Goal: Task Accomplishment & Management: Use online tool/utility

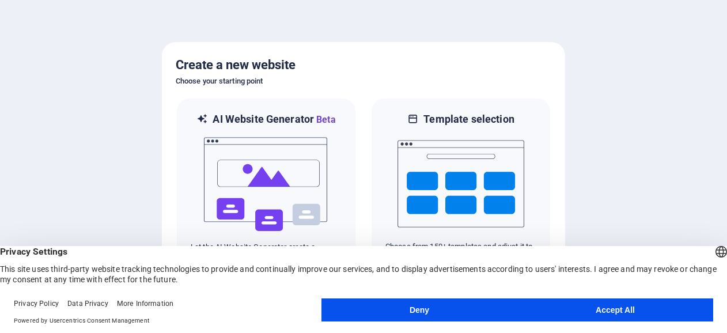
click at [473, 310] on button "Deny" at bounding box center [420, 310] width 196 height 23
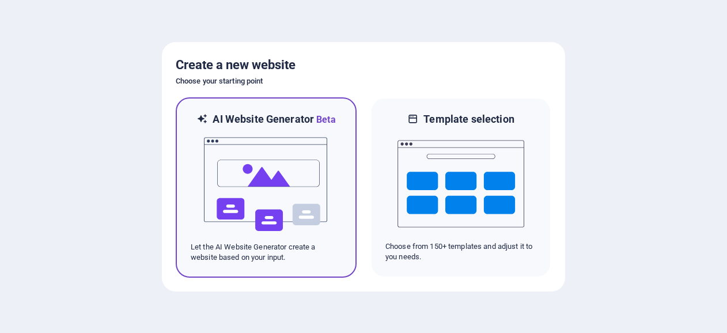
click at [263, 176] on img at bounding box center [266, 184] width 127 height 115
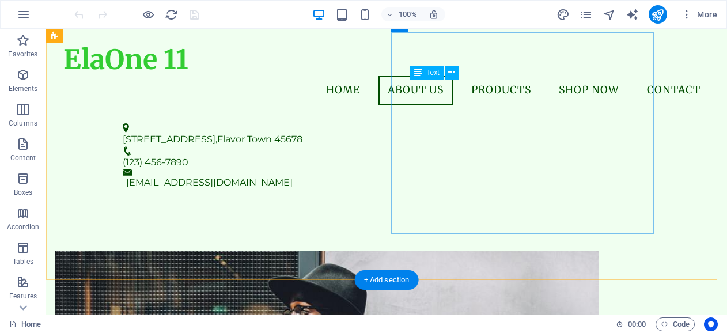
scroll to position [288, 0]
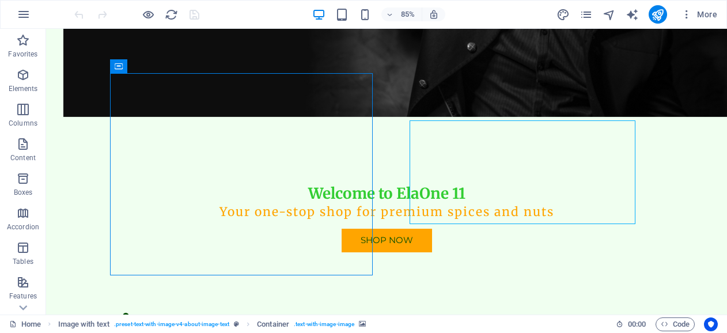
scroll to position [350, 0]
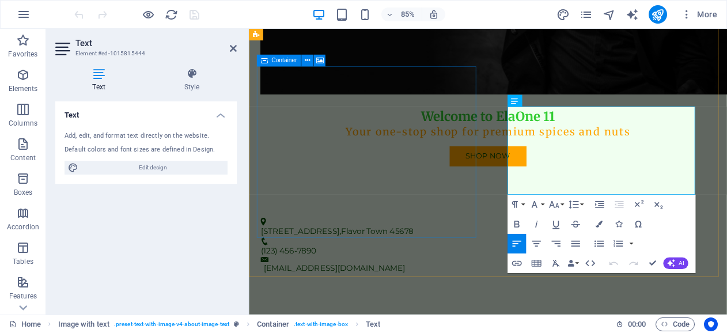
scroll to position [393, 0]
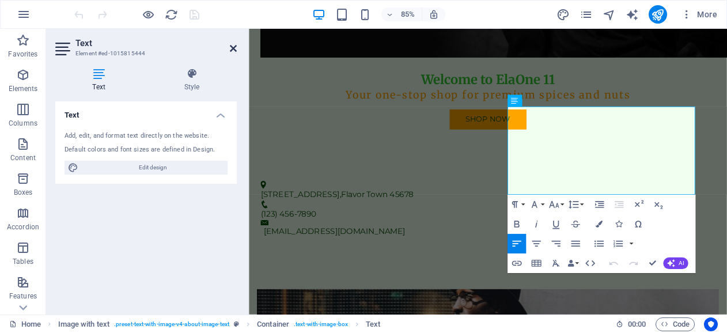
click at [231, 50] on icon at bounding box center [233, 48] width 7 height 9
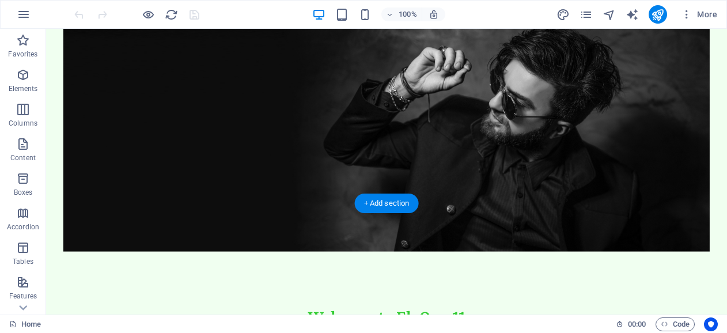
scroll to position [0, 0]
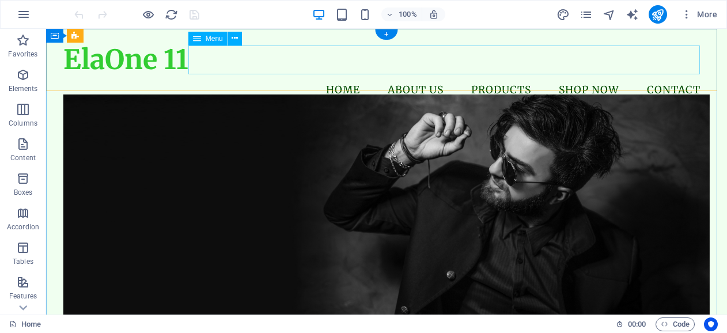
click at [678, 76] on nav "Home About Us Products Shop Now Contact" at bounding box center [386, 90] width 647 height 29
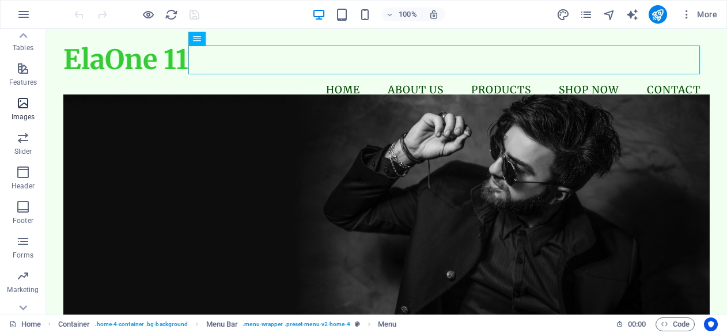
scroll to position [231, 0]
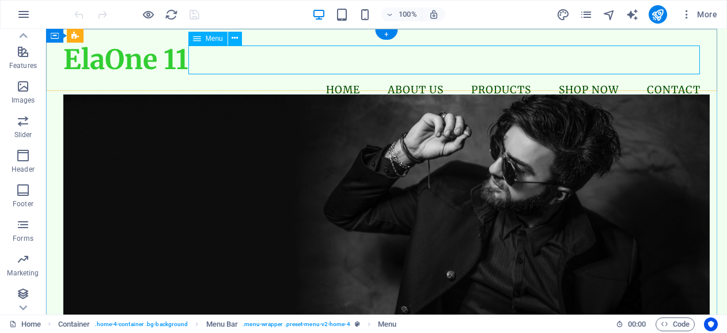
click at [658, 76] on nav "Home About Us Products Shop Now Contact" at bounding box center [386, 90] width 647 height 29
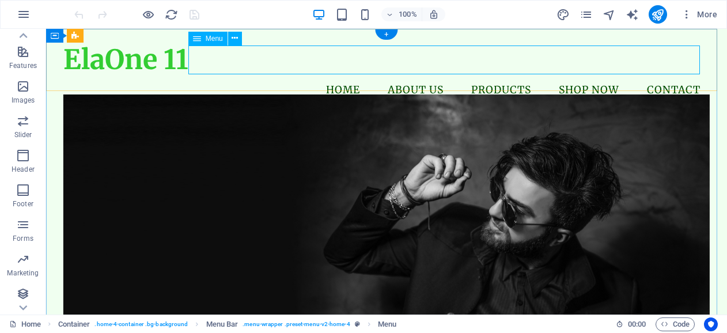
select select
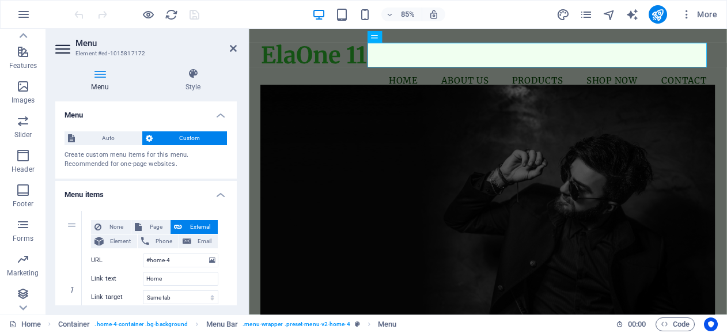
click at [175, 143] on span "Custom" at bounding box center [190, 138] width 68 height 14
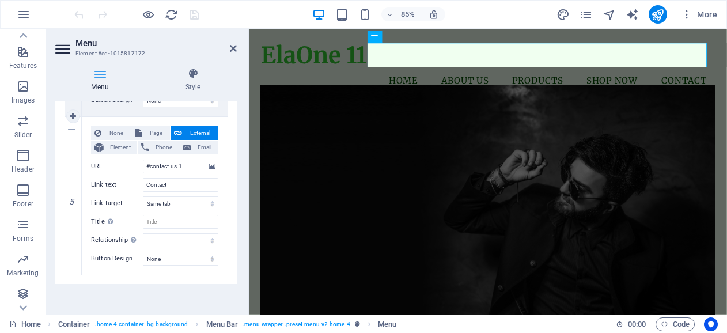
scroll to position [730, 0]
click at [232, 49] on icon at bounding box center [233, 48] width 7 height 9
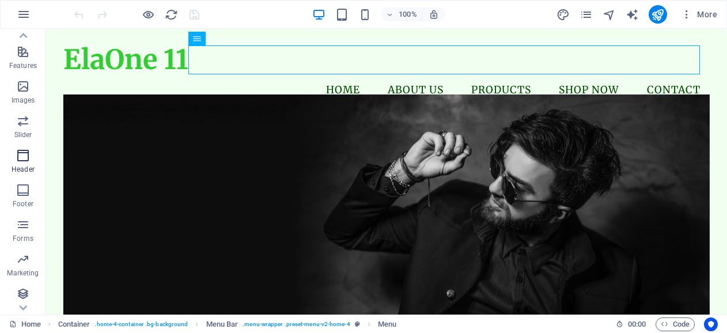
click at [25, 161] on icon "button" at bounding box center [23, 156] width 14 height 14
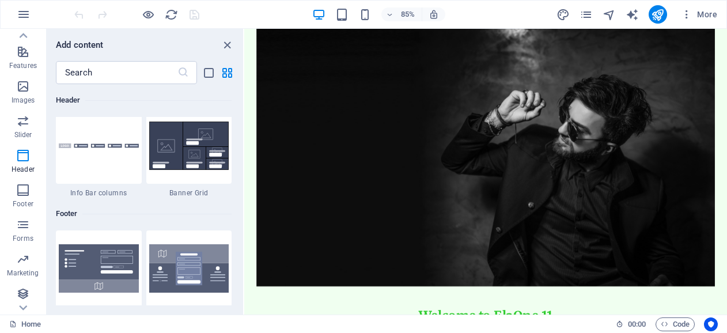
scroll to position [7689, 0]
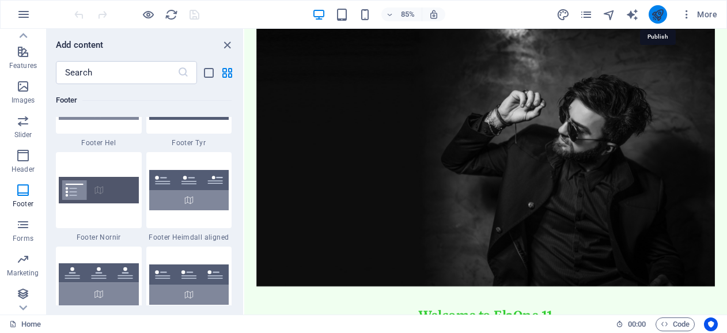
click at [657, 11] on icon "publish" at bounding box center [657, 14] width 13 height 13
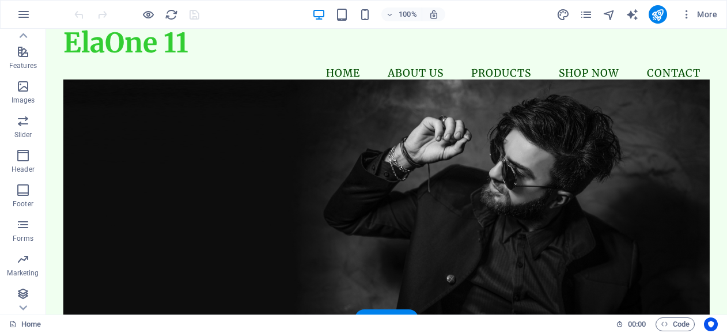
scroll to position [0, 0]
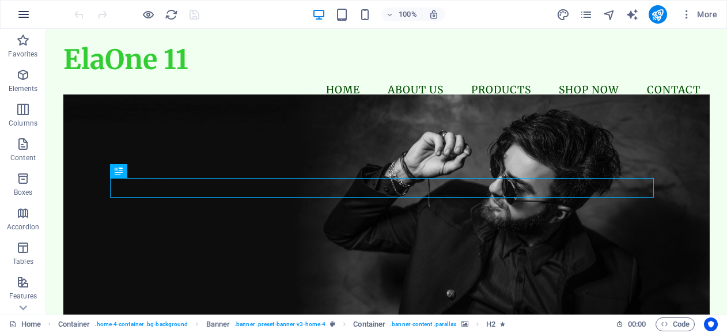
click at [24, 11] on icon "button" at bounding box center [24, 14] width 14 height 14
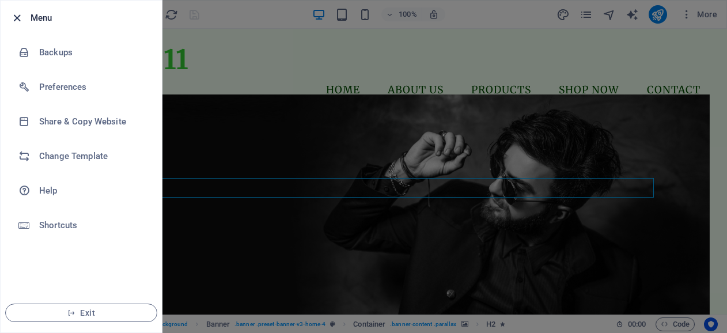
click at [16, 17] on icon "button" at bounding box center [16, 18] width 13 height 13
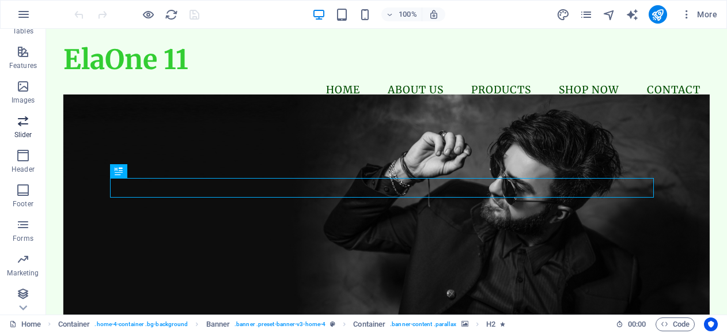
scroll to position [233, 0]
drag, startPoint x: 17, startPoint y: 292, endPoint x: 28, endPoint y: 288, distance: 11.9
click at [17, 293] on icon "button" at bounding box center [23, 292] width 14 height 14
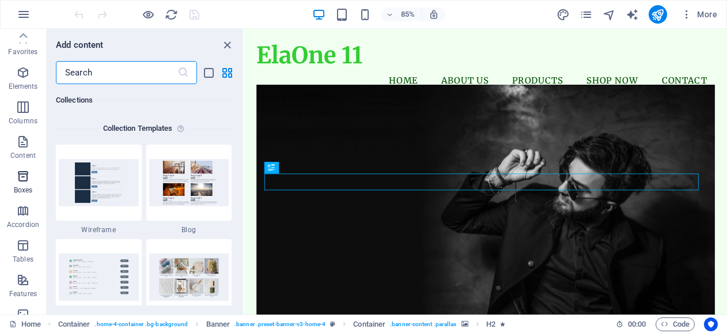
scroll to position [0, 0]
click at [25, 144] on icon "button" at bounding box center [23, 144] width 14 height 14
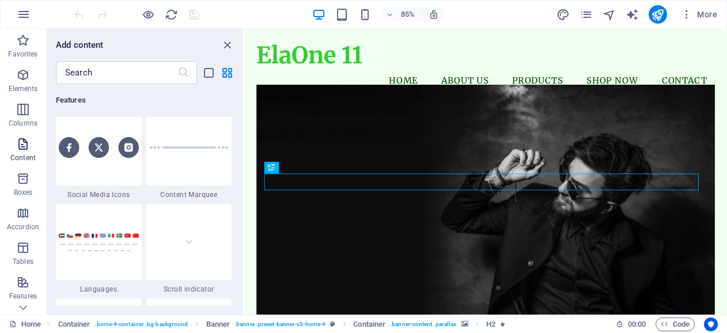
scroll to position [2016, 0]
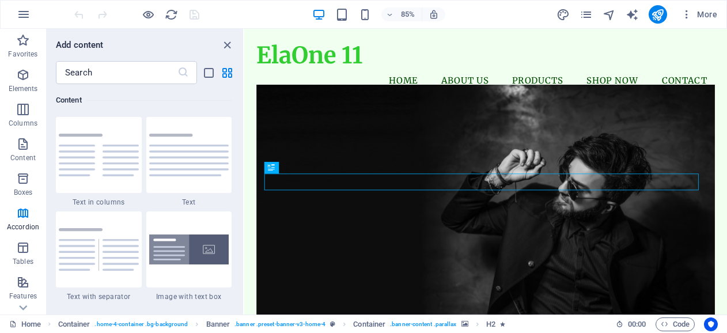
click at [101, 153] on img at bounding box center [99, 155] width 80 height 43
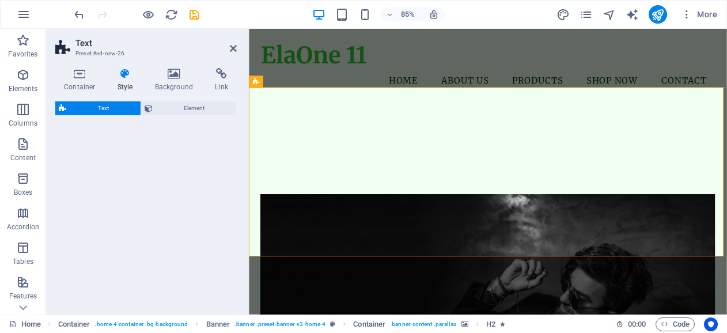
select select "rem"
select select "px"
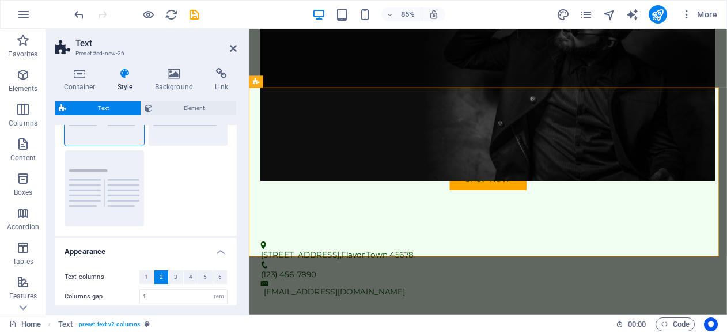
scroll to position [115, 0]
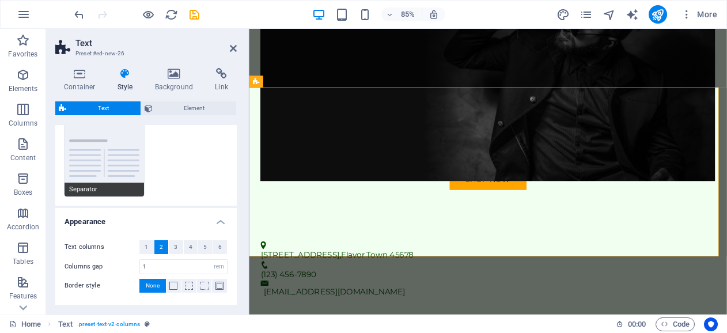
click at [98, 169] on button "Separator" at bounding box center [105, 158] width 80 height 76
type input "4"
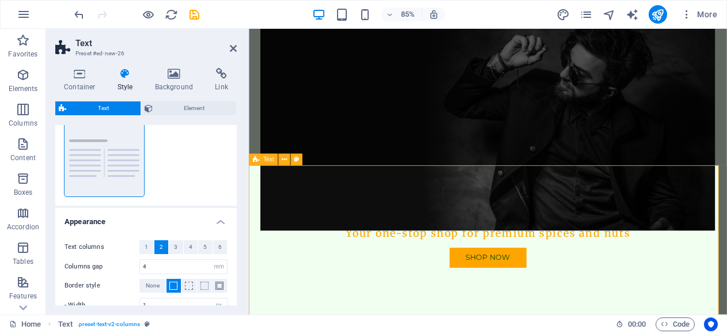
scroll to position [288, 0]
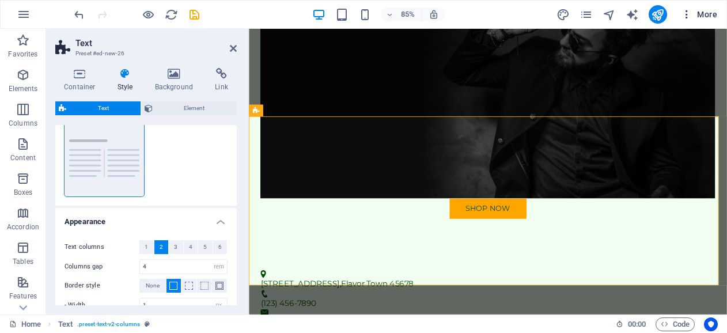
click at [708, 16] on span "More" at bounding box center [699, 15] width 36 height 12
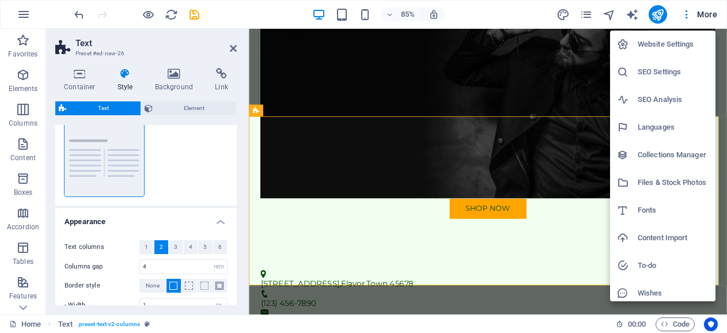
click at [233, 48] on div at bounding box center [363, 166] width 727 height 333
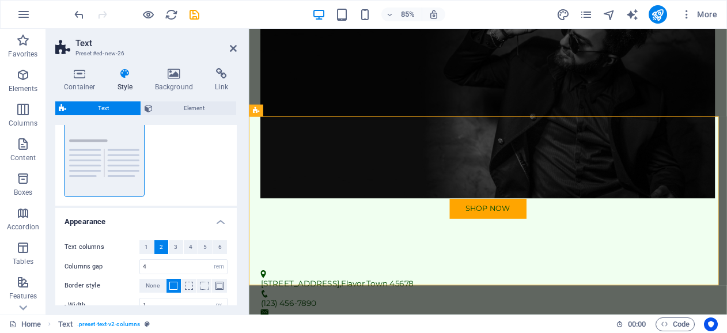
click at [233, 48] on icon at bounding box center [233, 48] width 7 height 9
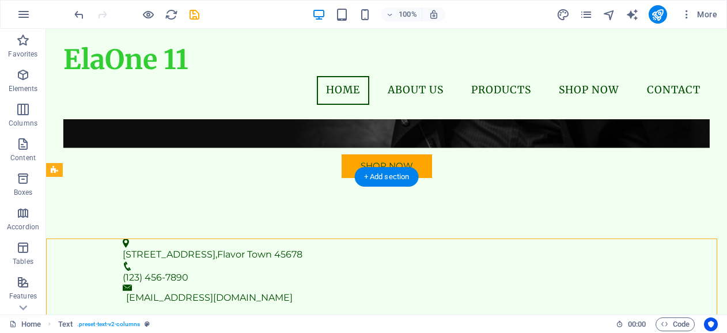
scroll to position [0, 0]
